Goal: Task Accomplishment & Management: Complete application form

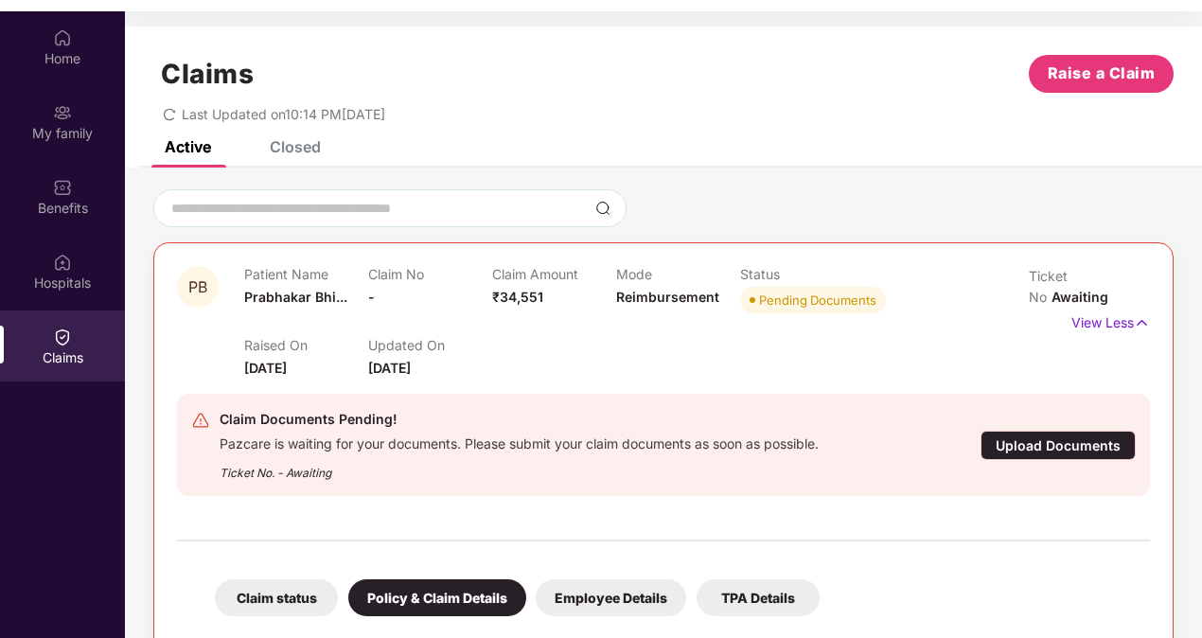
scroll to position [564, 0]
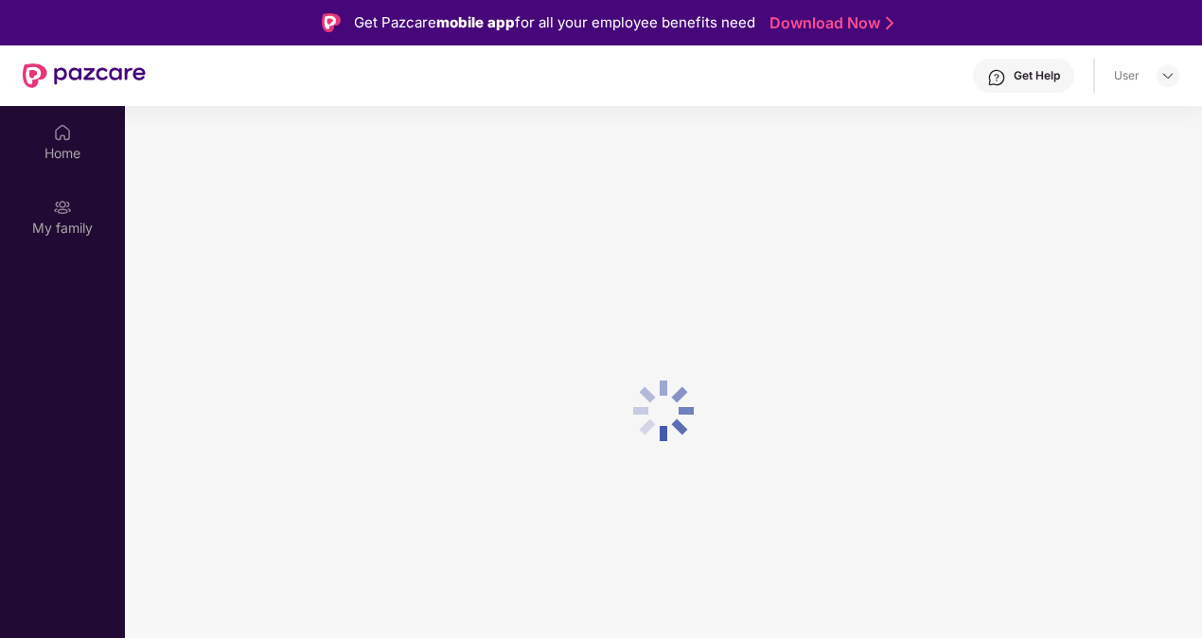
scroll to position [95, 0]
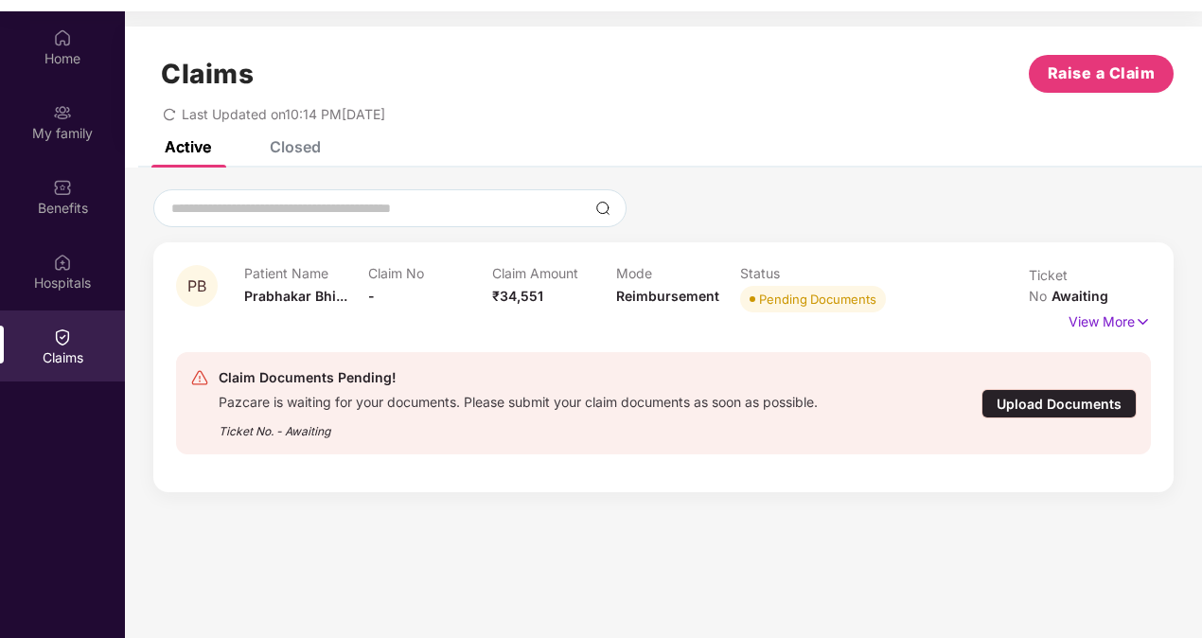
click at [302, 151] on div "Closed" at bounding box center [295, 146] width 51 height 19
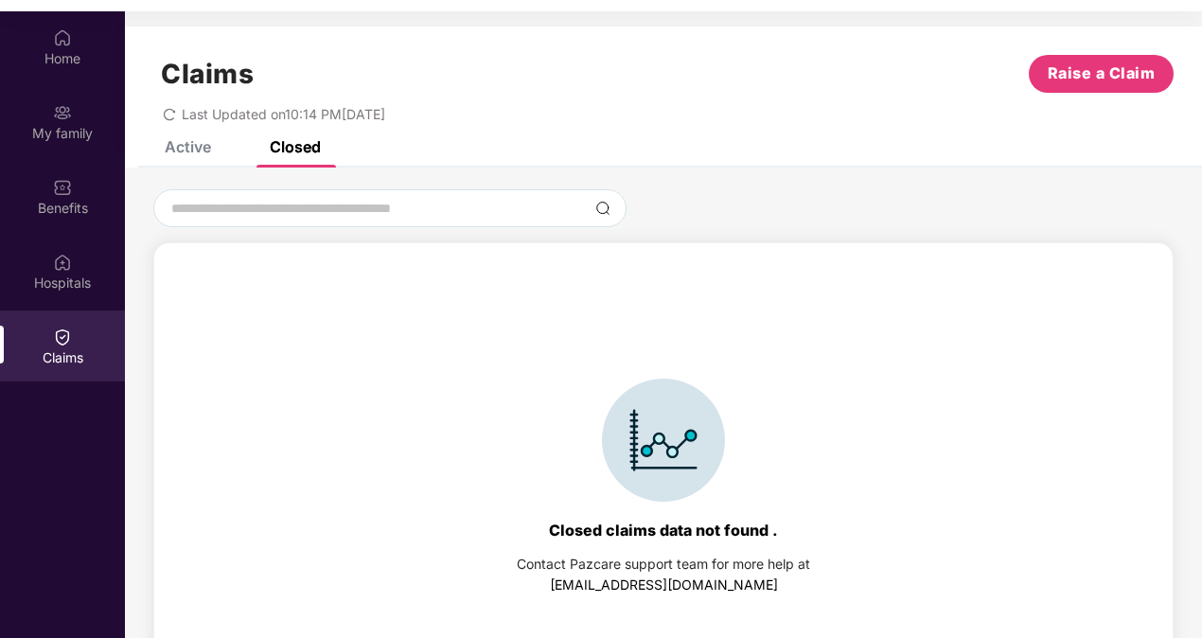
click at [176, 147] on div "Active" at bounding box center [188, 146] width 46 height 19
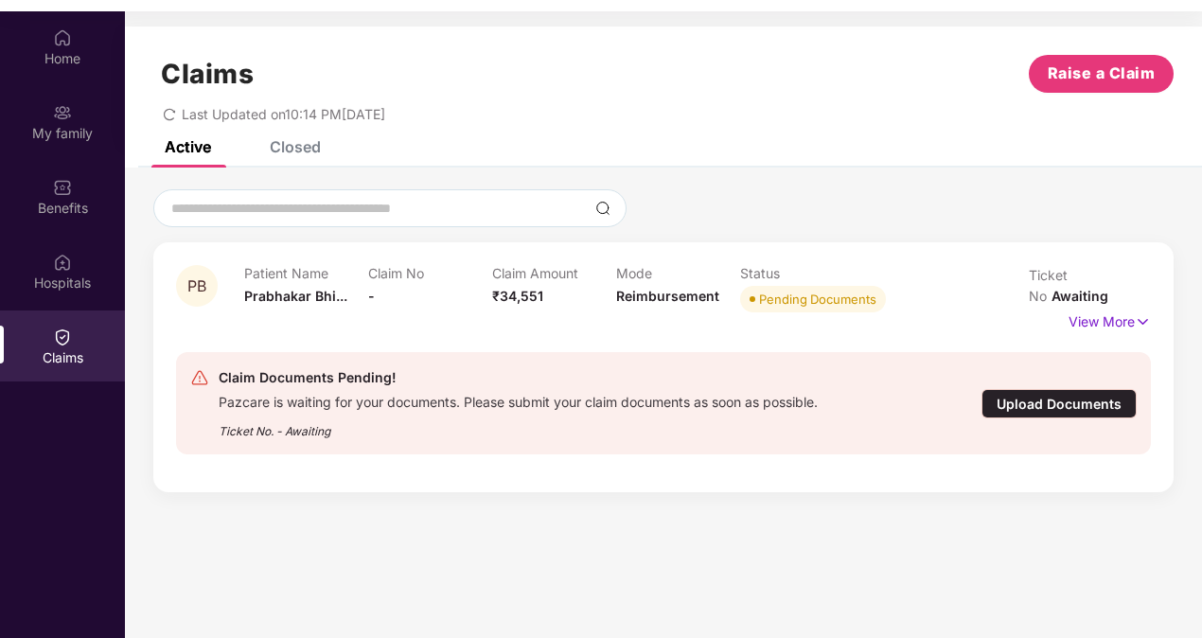
click at [1083, 389] on div "Upload Documents" at bounding box center [1058, 403] width 155 height 29
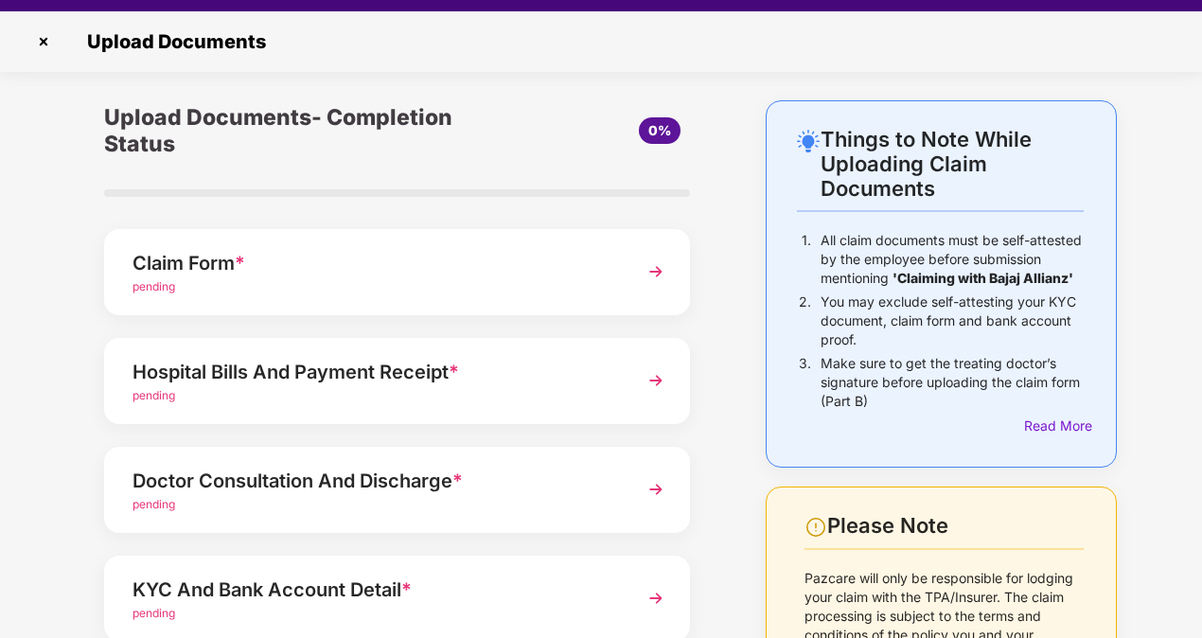
scroll to position [95, 0]
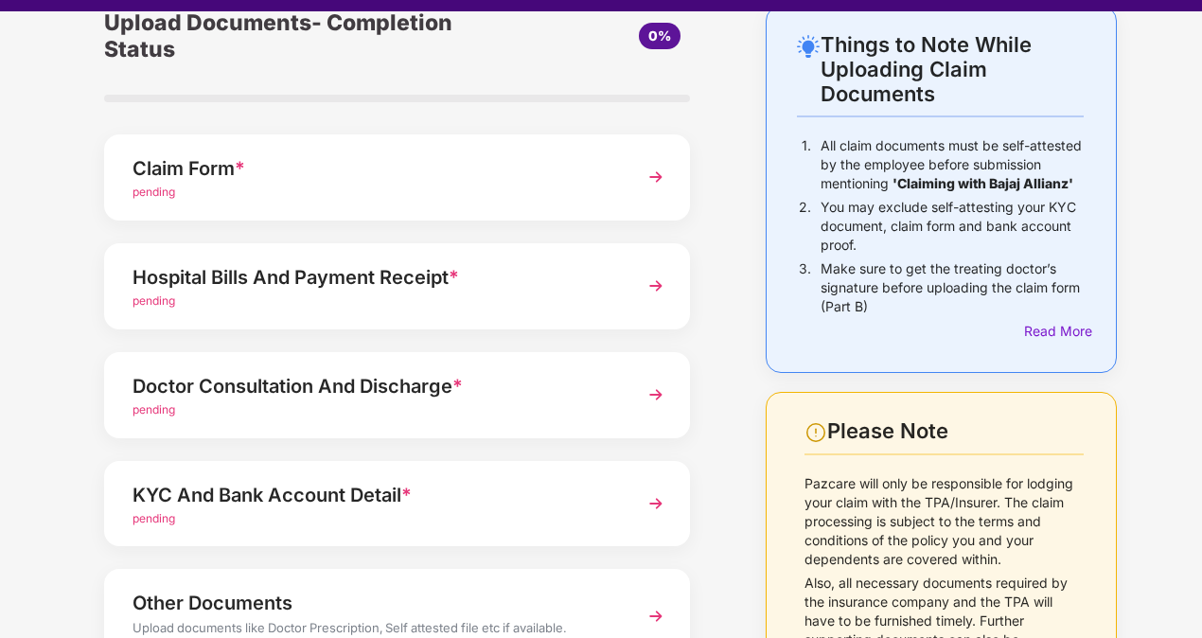
click at [653, 290] on img at bounding box center [656, 286] width 34 height 34
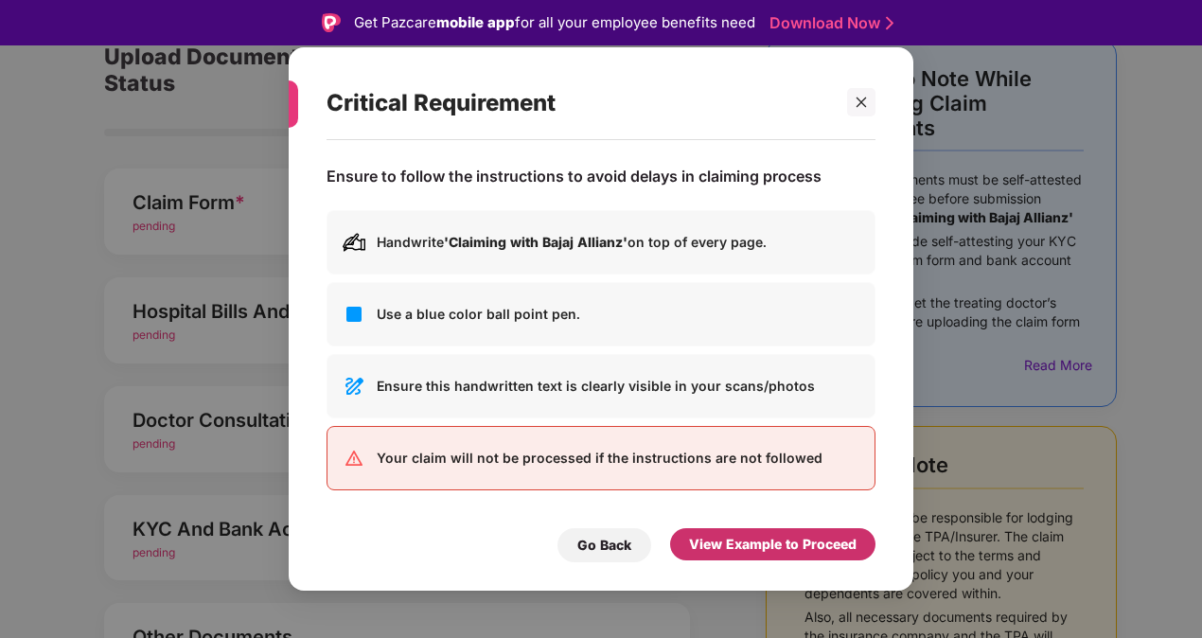
click at [791, 543] on div "View Example to Proceed" at bounding box center [773, 544] width 168 height 21
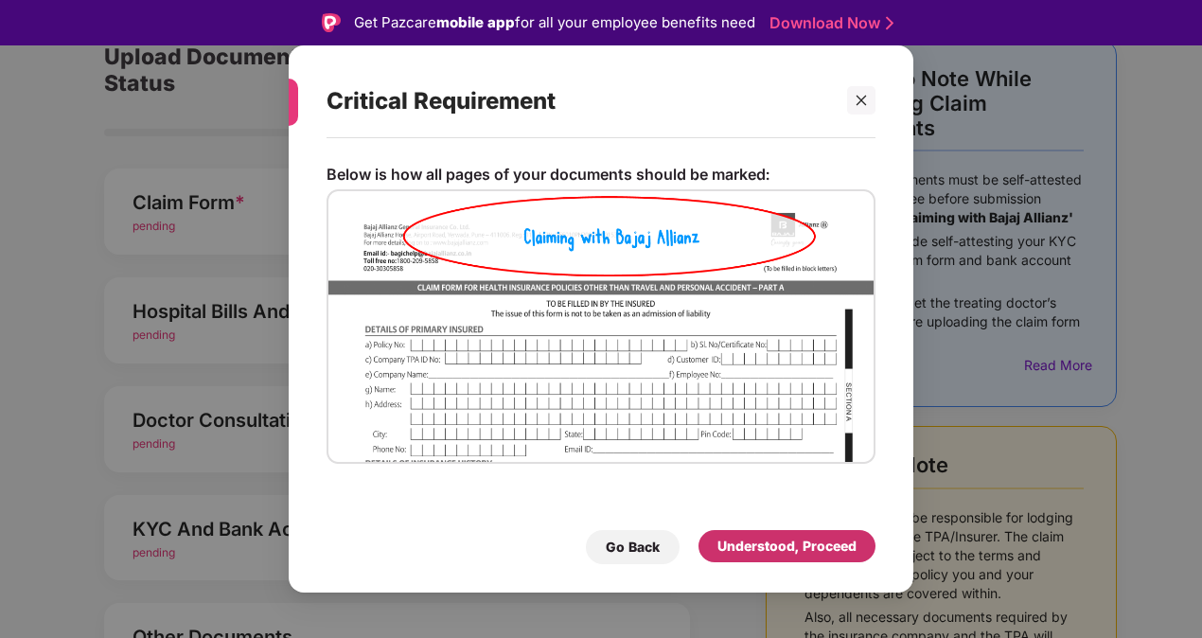
click at [792, 543] on div "Understood, Proceed" at bounding box center [786, 546] width 139 height 21
